Goal: Navigation & Orientation: Find specific page/section

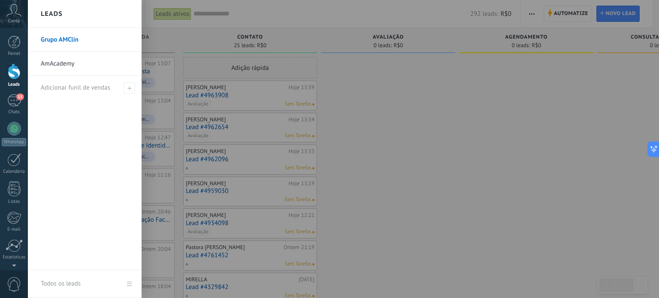
scroll to position [93, 0]
click at [11, 75] on div at bounding box center [14, 71] width 13 height 16
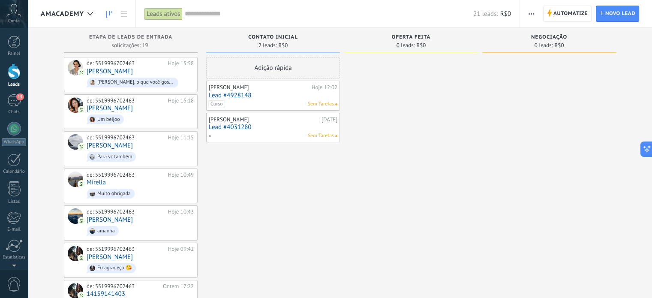
click at [530, 12] on span "button" at bounding box center [532, 14] width 6 height 16
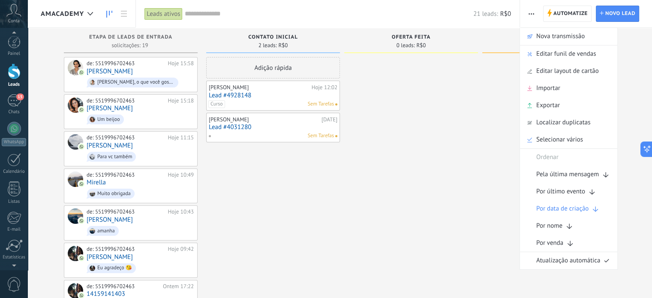
scroll to position [9, 0]
click at [16, 280] on span "0" at bounding box center [14, 284] width 15 height 15
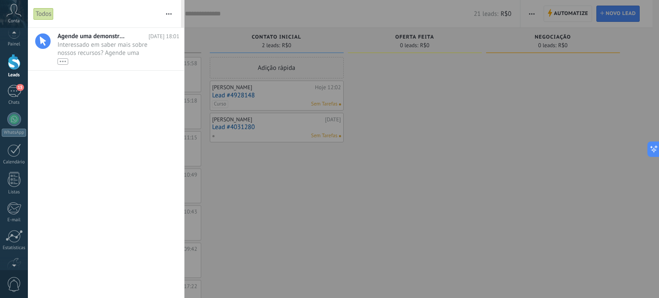
click at [15, 286] on span "0" at bounding box center [14, 284] width 15 height 15
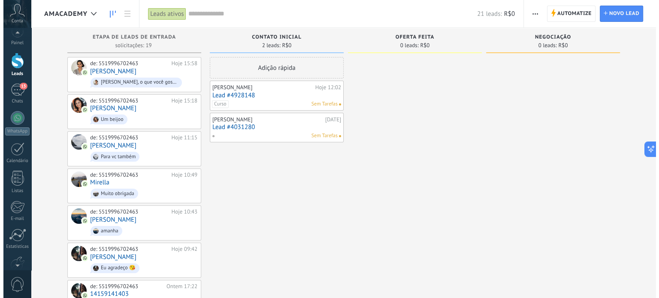
scroll to position [0, 0]
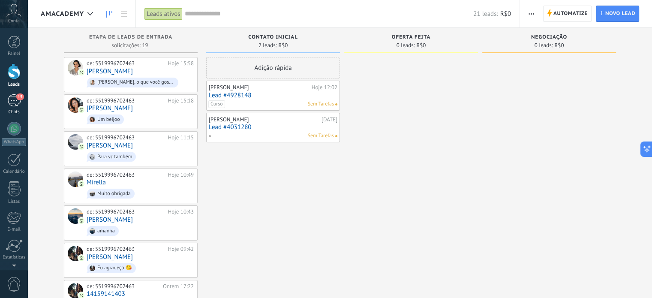
click at [12, 99] on div "15" at bounding box center [14, 100] width 14 height 12
